Goal: Task Accomplishment & Management: Use online tool/utility

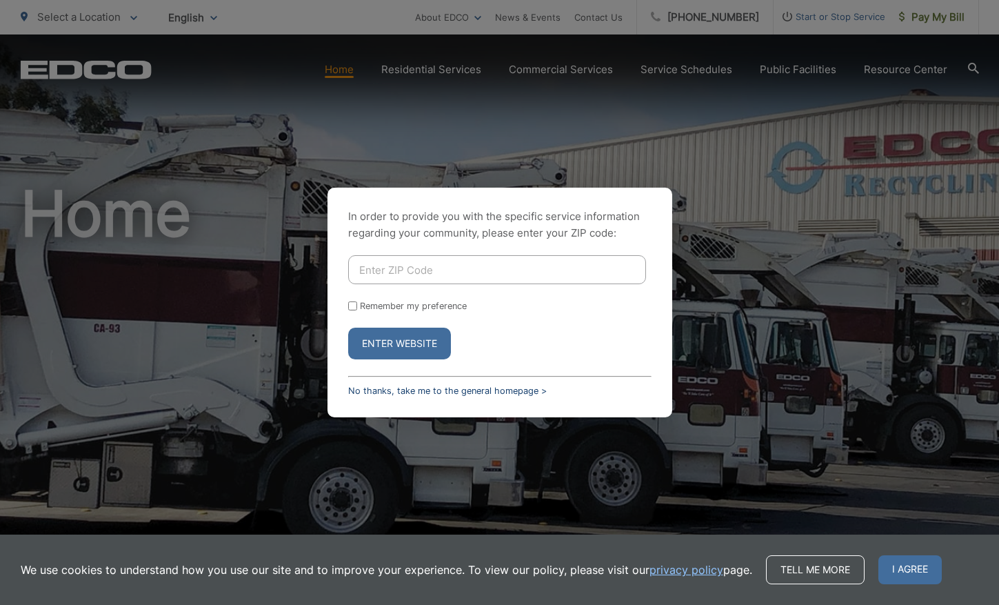
click at [401, 392] on link "No thanks, take me to the general homepage >" at bounding box center [447, 390] width 199 height 10
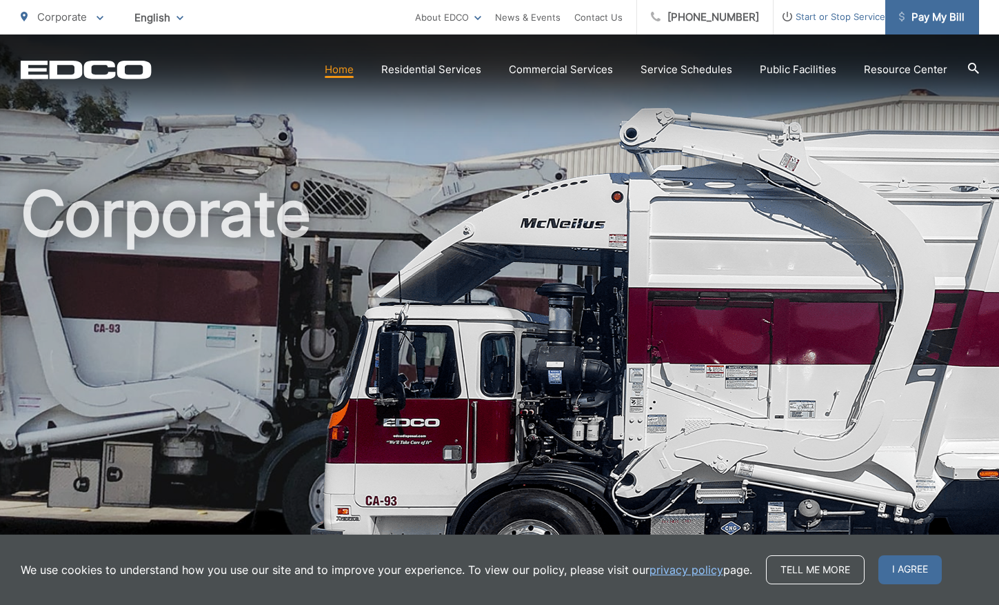
click at [939, 21] on span "Pay My Bill" at bounding box center [932, 17] width 66 height 17
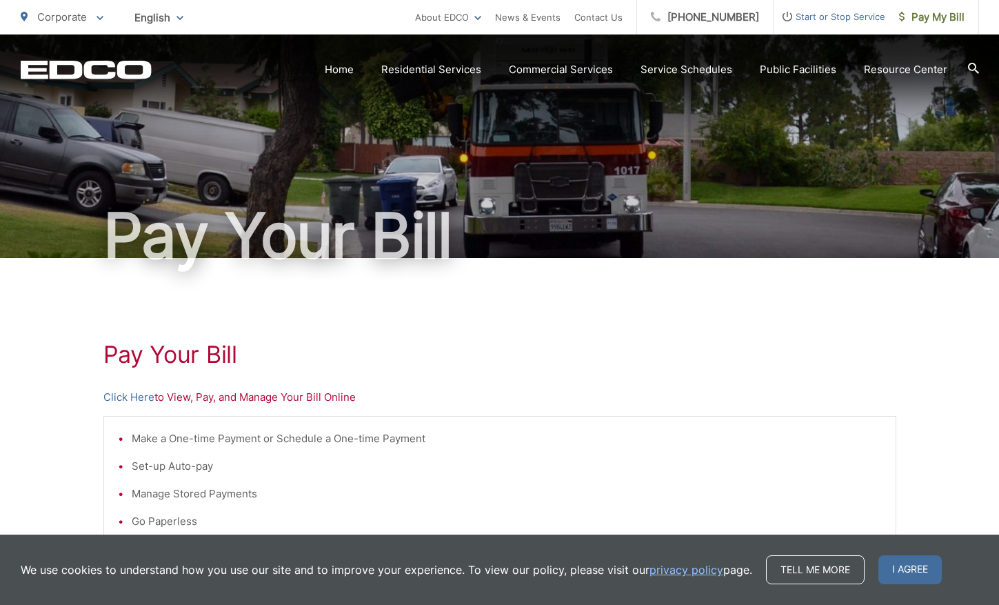
scroll to position [22, 0]
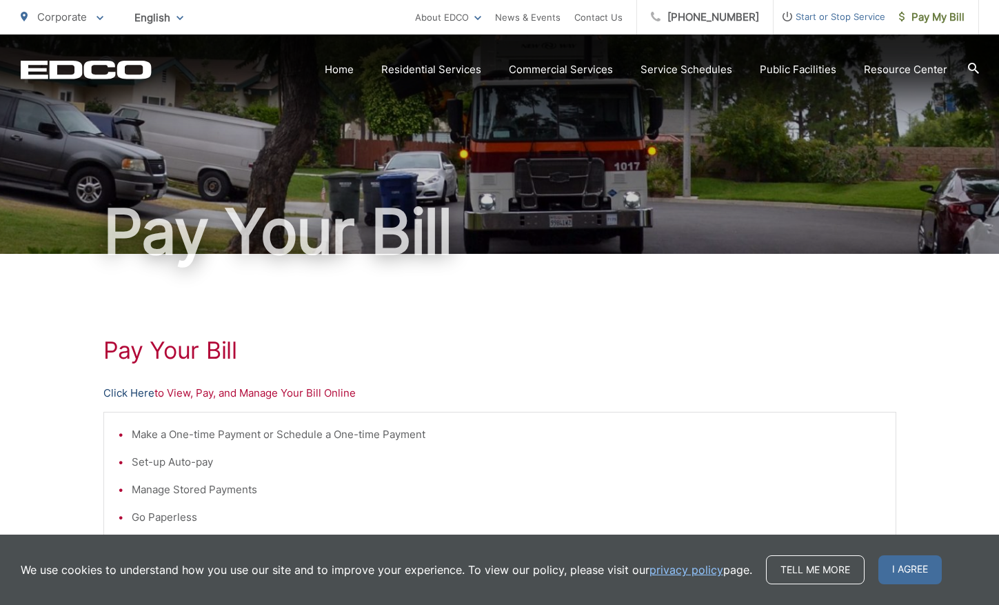
click at [130, 391] on link "Click Here" at bounding box center [128, 393] width 51 height 17
